Goal: Check status: Check status

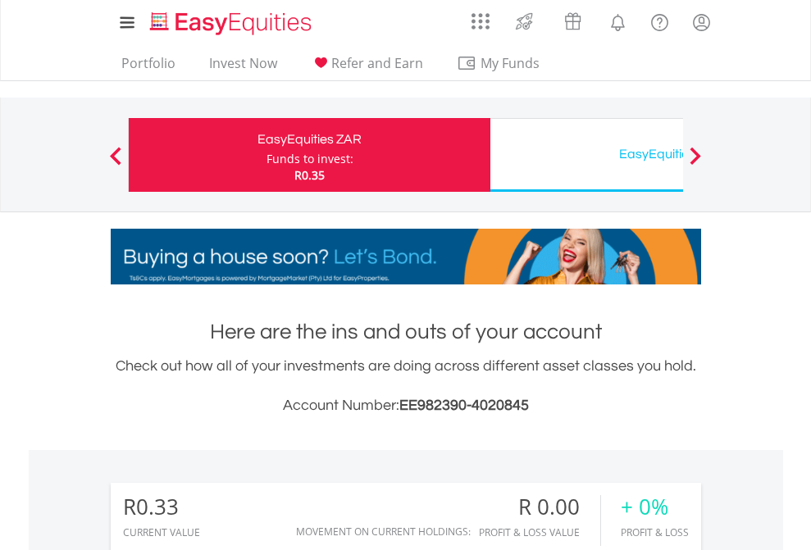
scroll to position [157, 257]
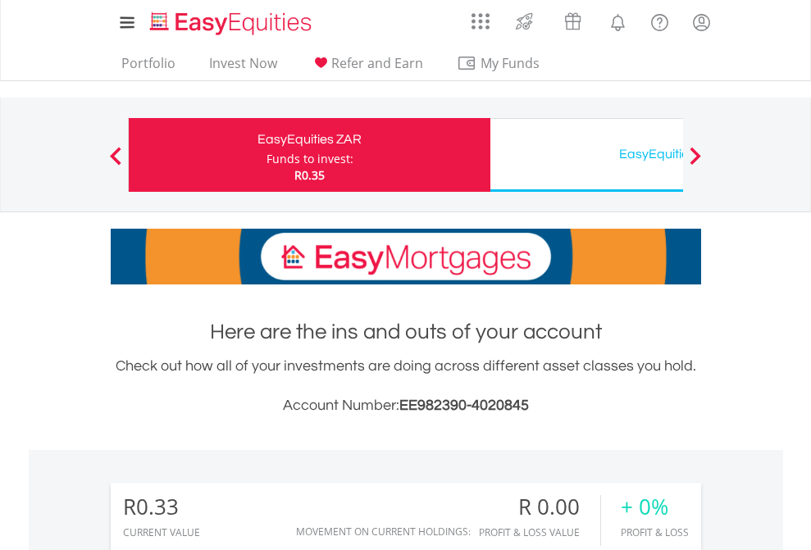
click at [266, 155] on div "Funds to invest:" at bounding box center [309, 159] width 87 height 16
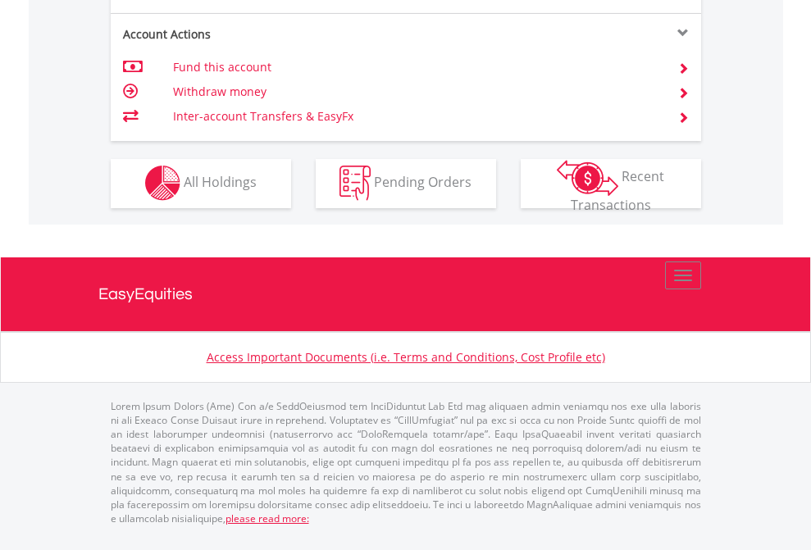
scroll to position [1533, 0]
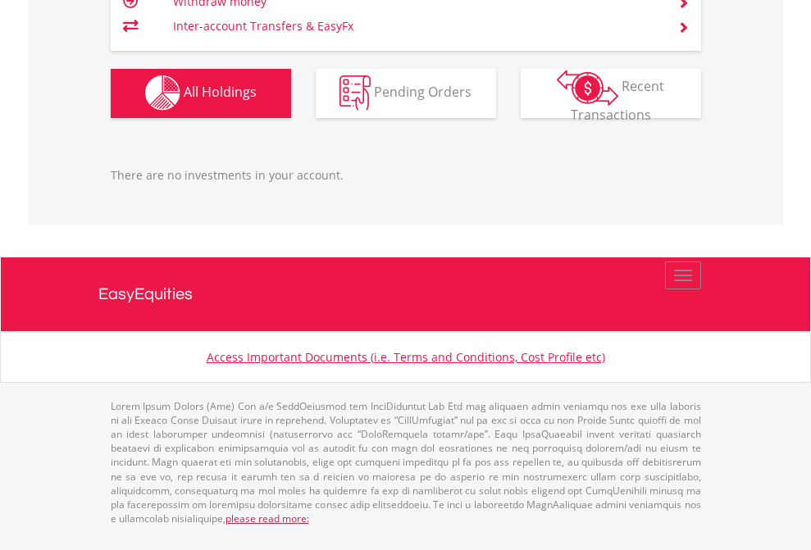
scroll to position [1623, 0]
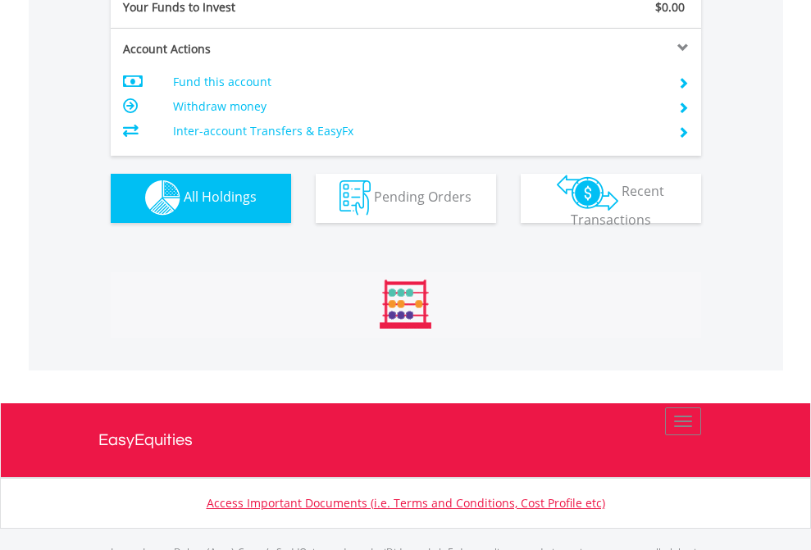
scroll to position [1623, 0]
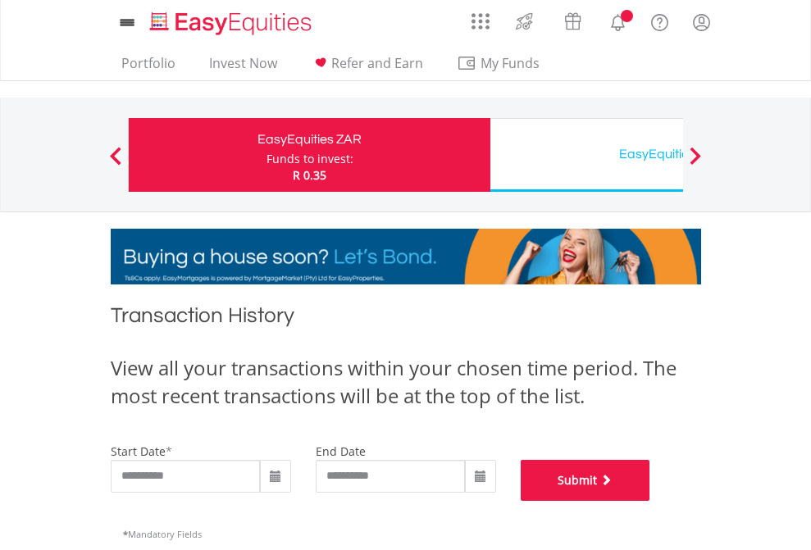
click at [650, 501] on button "Submit" at bounding box center [584, 480] width 129 height 41
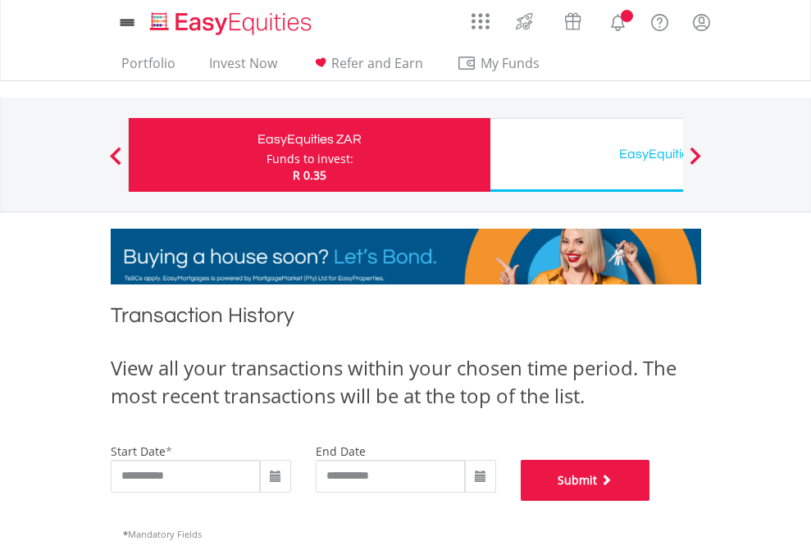
scroll to position [665, 0]
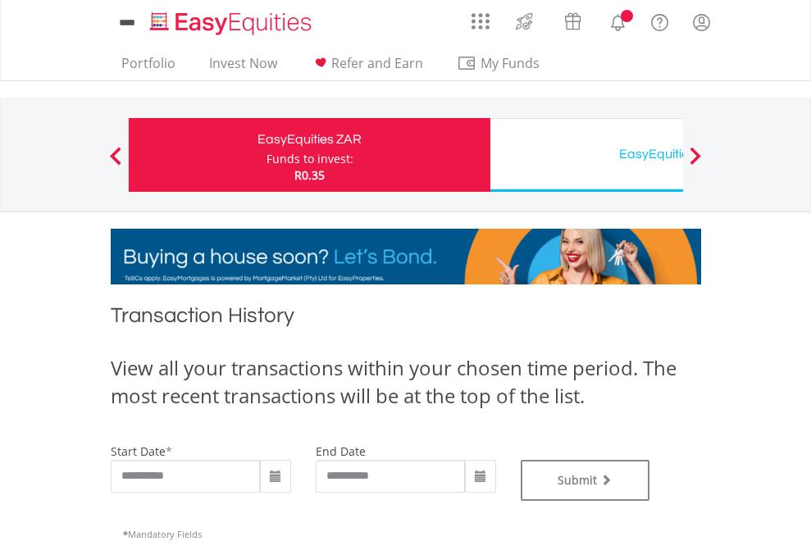
click at [586, 155] on div "EasyEquities USD" at bounding box center [671, 154] width 342 height 23
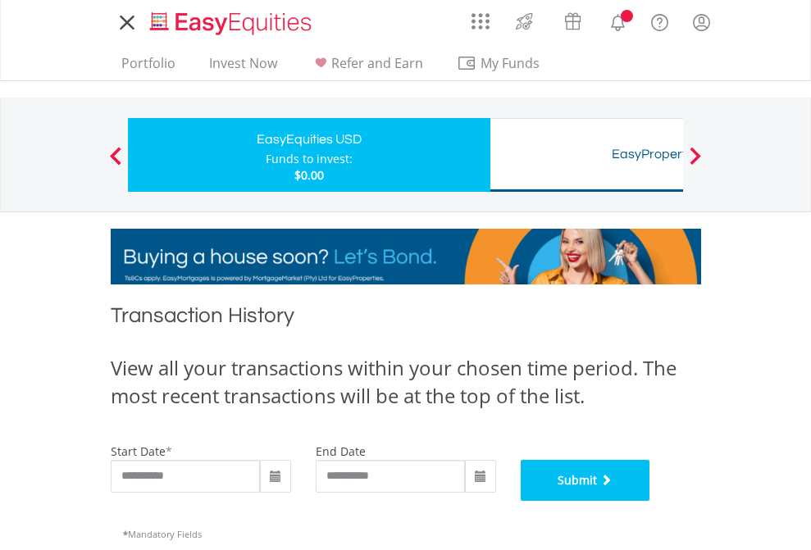
click at [650, 501] on button "Submit" at bounding box center [584, 480] width 129 height 41
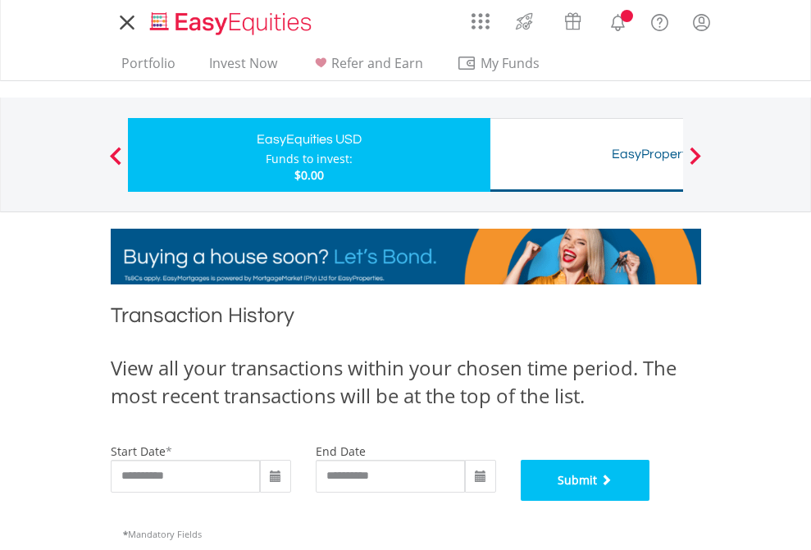
scroll to position [665, 0]
